Goal: Information Seeking & Learning: Learn about a topic

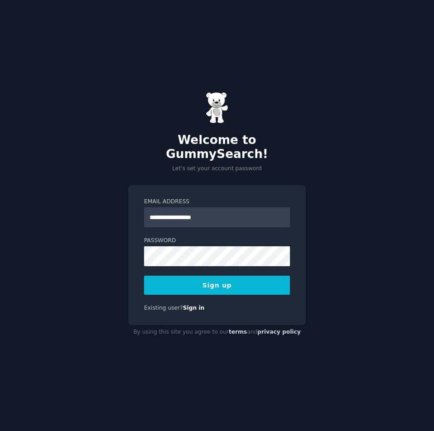
type input "**********"
click at [144, 276] on button "Sign up" at bounding box center [217, 285] width 146 height 19
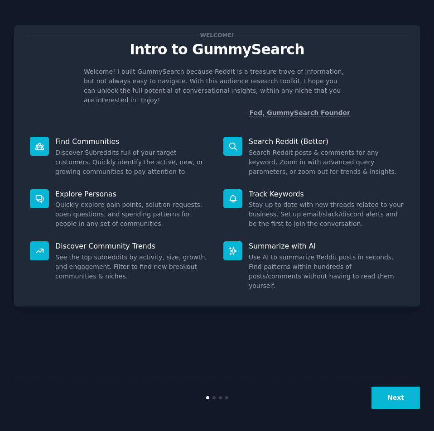
click at [406, 407] on button "Next" at bounding box center [396, 398] width 48 height 22
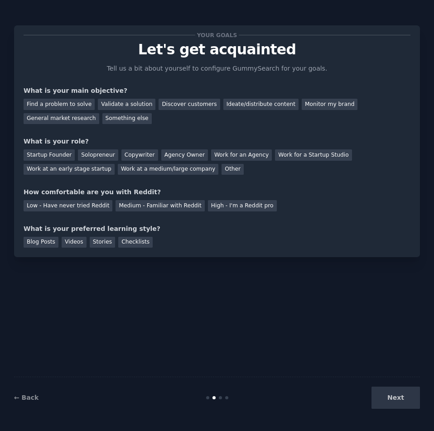
click at [397, 397] on div "Next" at bounding box center [353, 398] width 136 height 22
click at [401, 403] on div "Next" at bounding box center [353, 398] width 136 height 22
click at [43, 106] on div "Find a problem to solve" at bounding box center [59, 104] width 71 height 11
click at [54, 169] on div "Work at an early stage startup" at bounding box center [69, 169] width 91 height 11
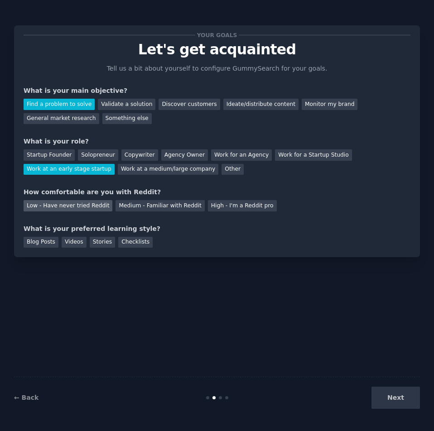
click at [72, 208] on div "Low - Have never tried Reddit" at bounding box center [68, 205] width 89 height 11
click at [46, 245] on div "Blog Posts" at bounding box center [41, 242] width 35 height 11
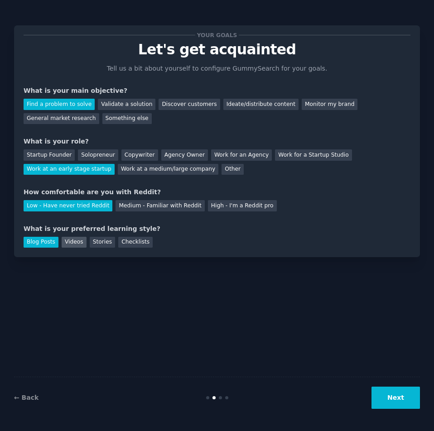
click at [67, 245] on div "Videos" at bounding box center [74, 242] width 25 height 11
click at [54, 243] on div "Blog Posts" at bounding box center [41, 242] width 35 height 11
click at [102, 242] on div "Stories" at bounding box center [102, 242] width 25 height 11
click at [409, 400] on button "Next" at bounding box center [396, 398] width 48 height 22
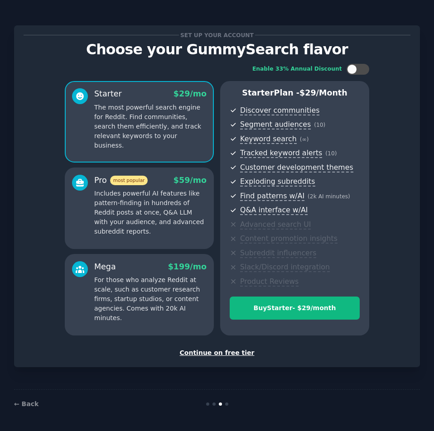
click at [231, 354] on div "Continue on free tier" at bounding box center [217, 354] width 387 height 10
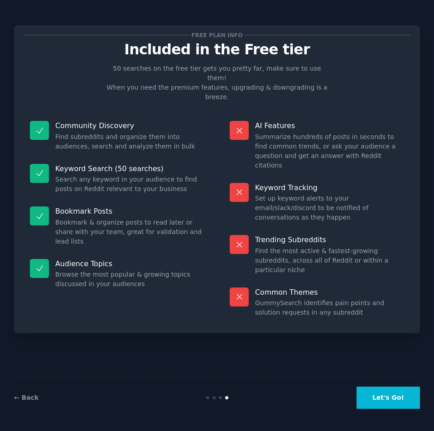
click at [386, 409] on button "Let's Go!" at bounding box center [388, 398] width 63 height 22
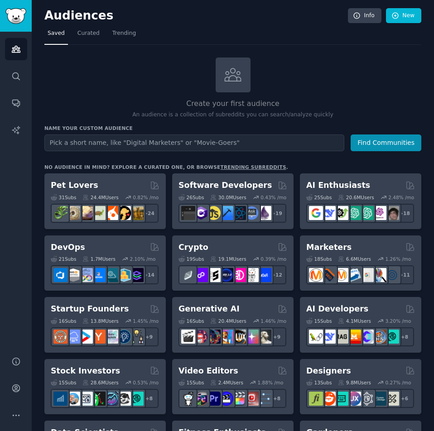
click at [184, 87] on div "Create your first audience An audience is a collection of subreddits you can se…" at bounding box center [232, 89] width 377 height 62
click at [14, 46] on icon "Sidebar" at bounding box center [16, 49] width 10 height 10
click at [15, 48] on icon "Sidebar" at bounding box center [16, 49] width 8 height 6
click at [84, 40] on link "Curated" at bounding box center [88, 35] width 29 height 19
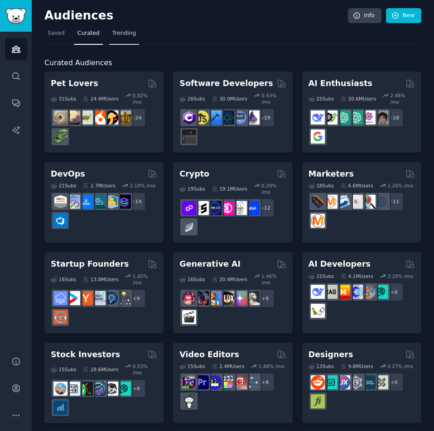
click at [112, 32] on span "Trending" at bounding box center [124, 33] width 24 height 8
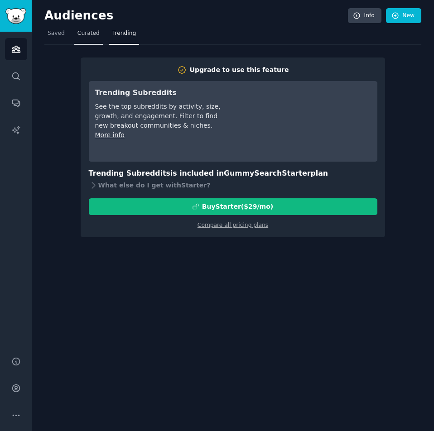
click at [86, 36] on span "Curated" at bounding box center [88, 33] width 22 height 8
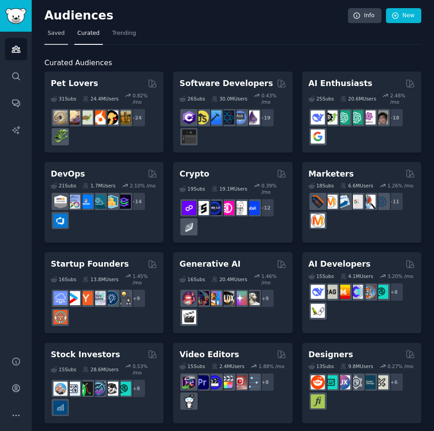
click at [48, 38] on link "Saved" at bounding box center [56, 35] width 24 height 19
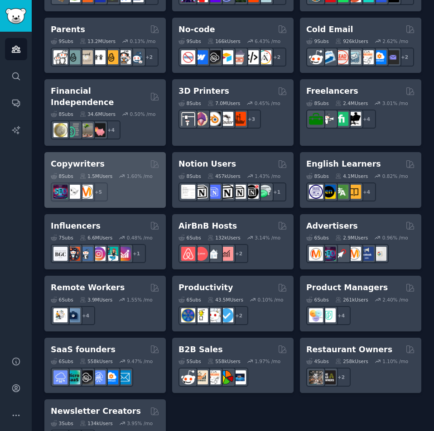
scroll to position [614, 0]
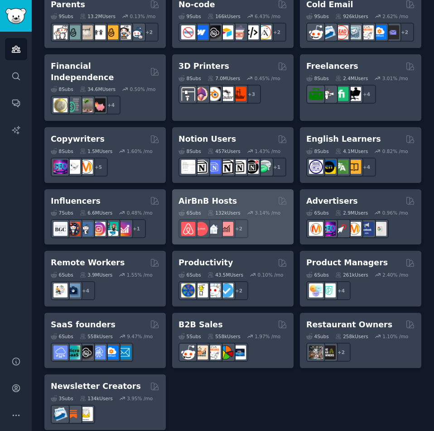
click at [207, 196] on h2 "AirBnB Hosts" at bounding box center [208, 201] width 58 height 11
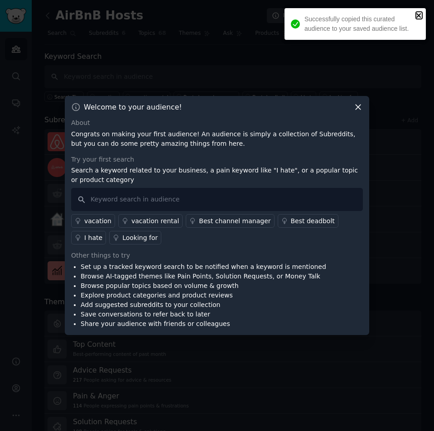
click at [418, 12] on icon "close" at bounding box center [419, 15] width 6 height 7
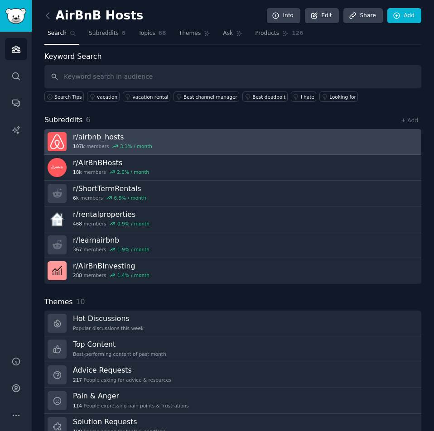
click at [101, 135] on h3 "r/ airbnb_hosts" at bounding box center [112, 137] width 79 height 10
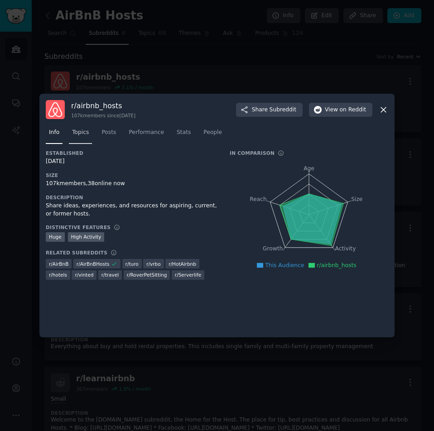
click at [89, 131] on link "Topics" at bounding box center [80, 135] width 23 height 19
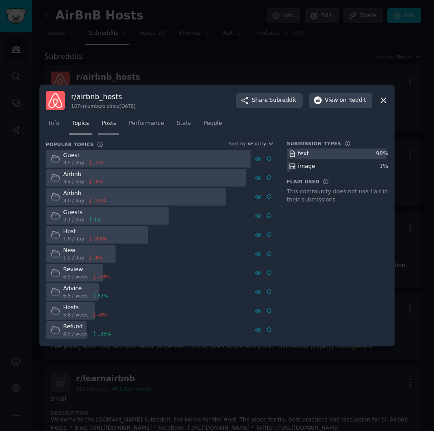
click at [107, 131] on link "Posts" at bounding box center [108, 125] width 21 height 19
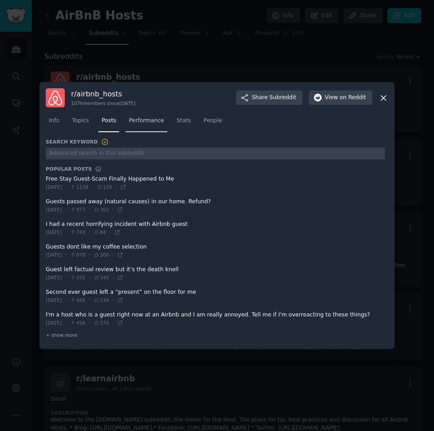
click at [140, 122] on span "Performance" at bounding box center [146, 121] width 35 height 8
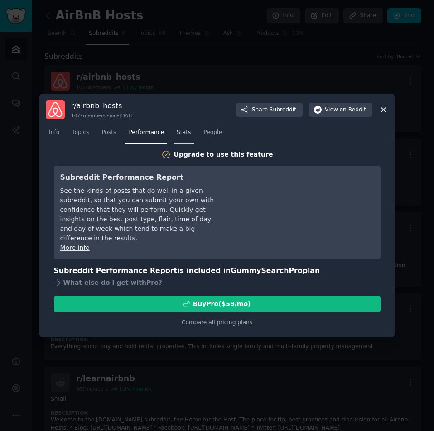
click at [183, 136] on link "Stats" at bounding box center [184, 135] width 20 height 19
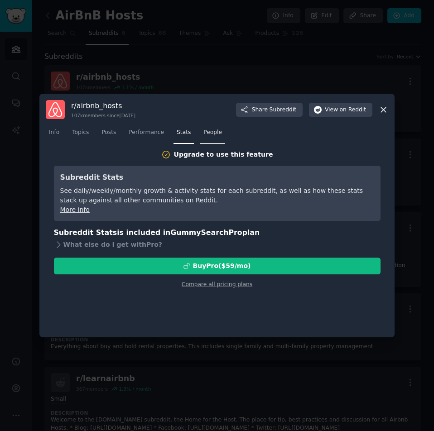
click at [204, 135] on span "People" at bounding box center [212, 133] width 19 height 8
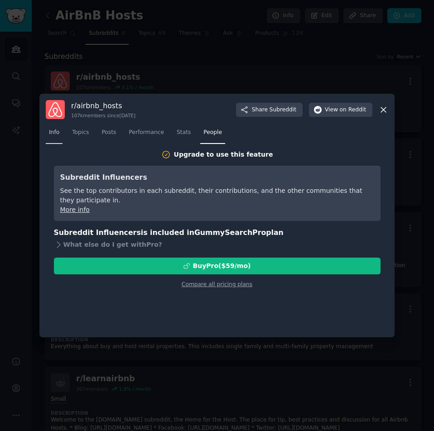
click at [51, 135] on span "Info" at bounding box center [54, 133] width 10 height 8
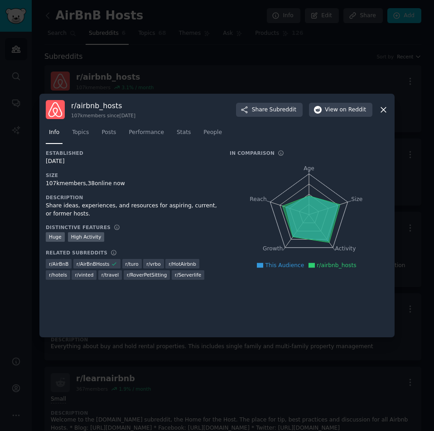
click at [387, 110] on icon at bounding box center [384, 110] width 10 height 10
